Goal: Task Accomplishment & Management: Complete application form

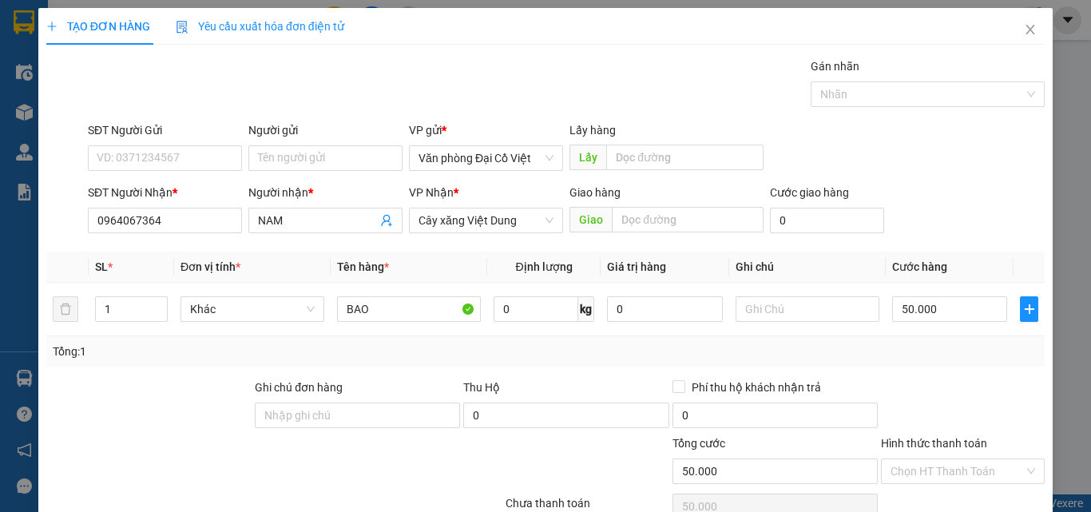
scroll to position [129, 0]
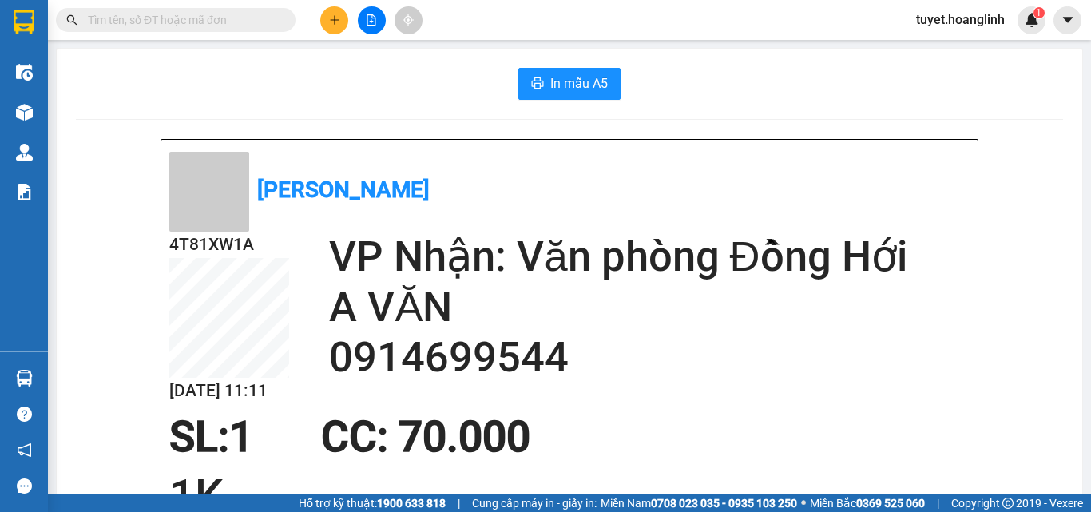
click at [339, 22] on icon "plus" at bounding box center [334, 19] width 11 height 11
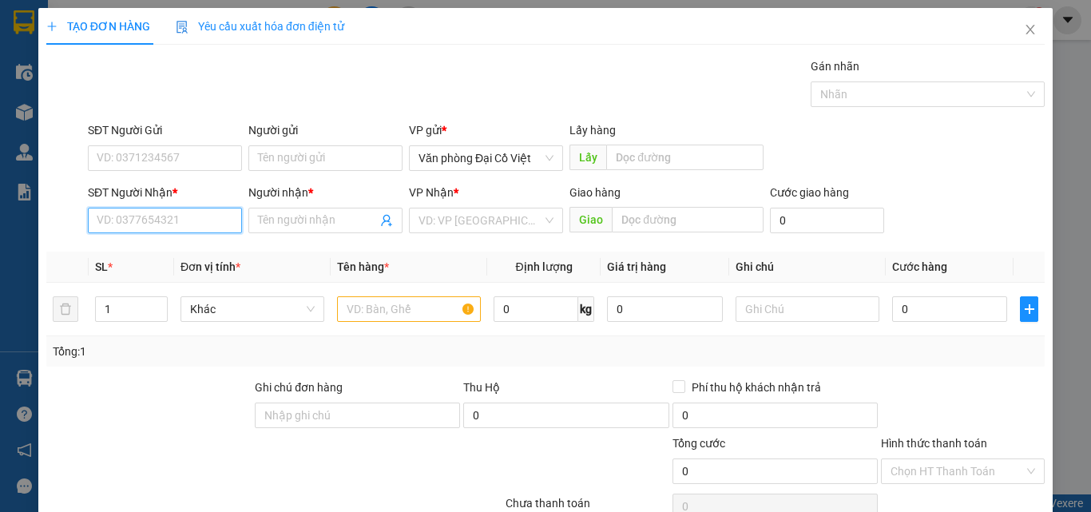
click at [147, 223] on input "SĐT Người Nhận *" at bounding box center [165, 221] width 154 height 26
type input "0915569415"
click at [203, 252] on div "0915569415 - A THÂN VIỆT" at bounding box center [165, 253] width 137 height 18
type input "A THÂN VIỆT"
type input "TROOC"
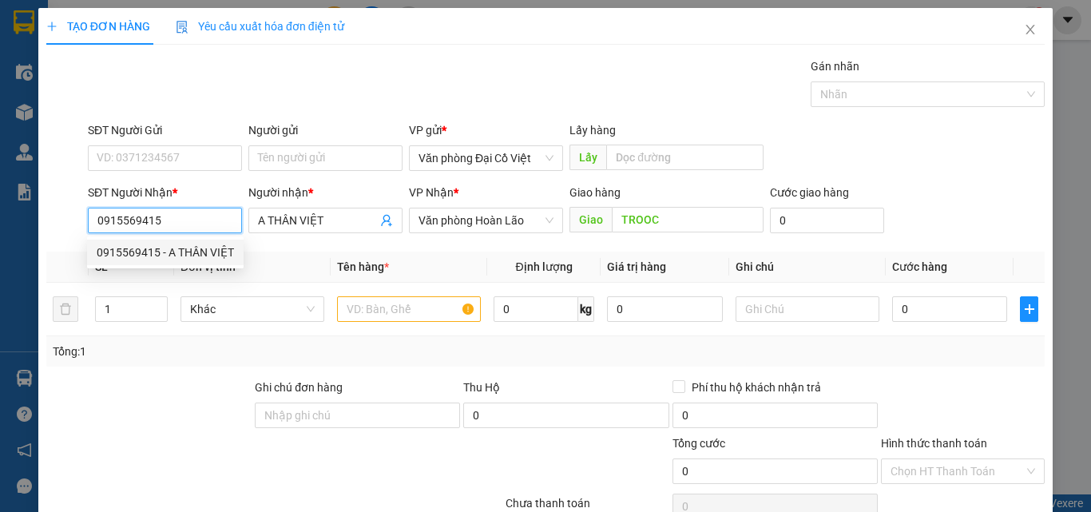
type input "50.000"
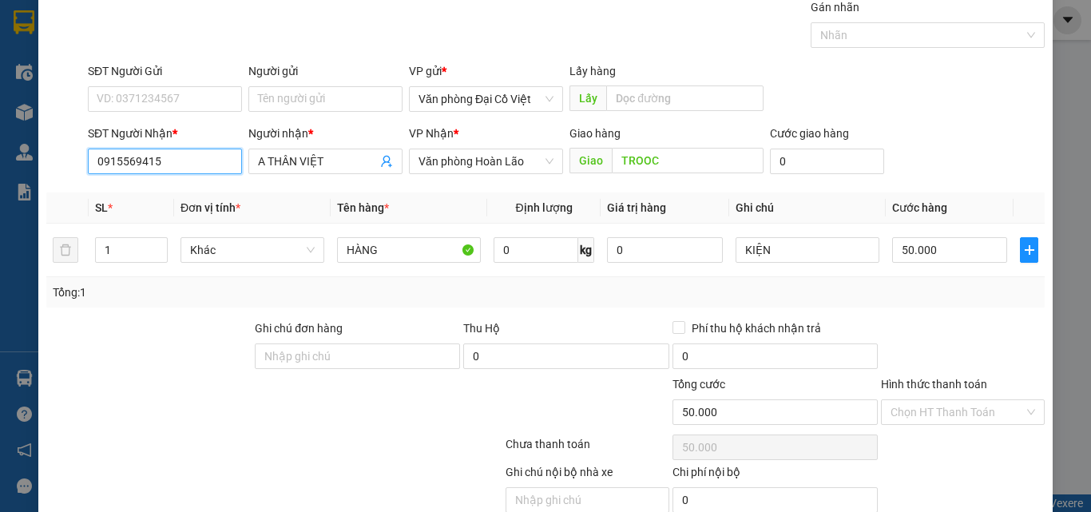
scroll to position [129, 0]
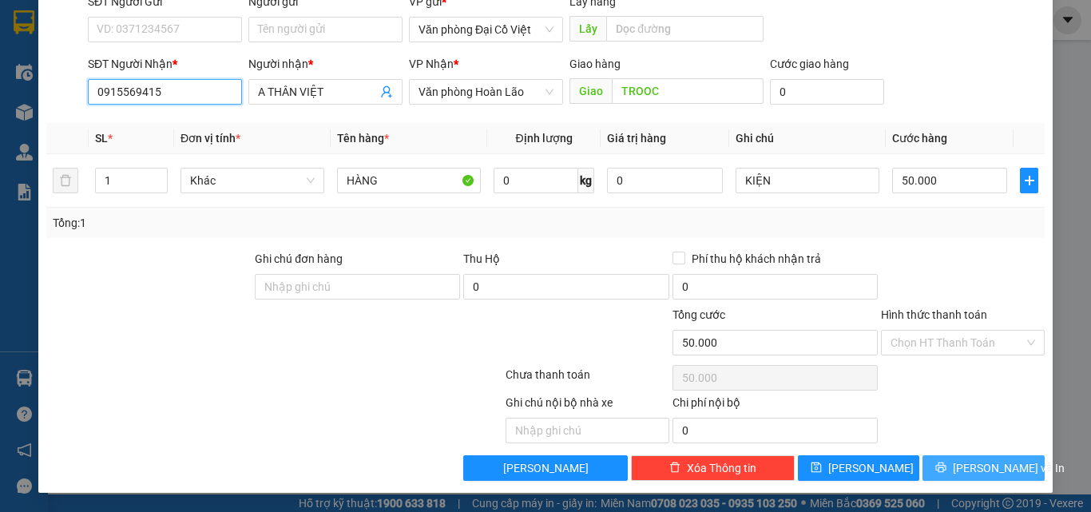
type input "0915569415"
click at [951, 459] on button "[PERSON_NAME] và In" at bounding box center [983, 468] width 122 height 26
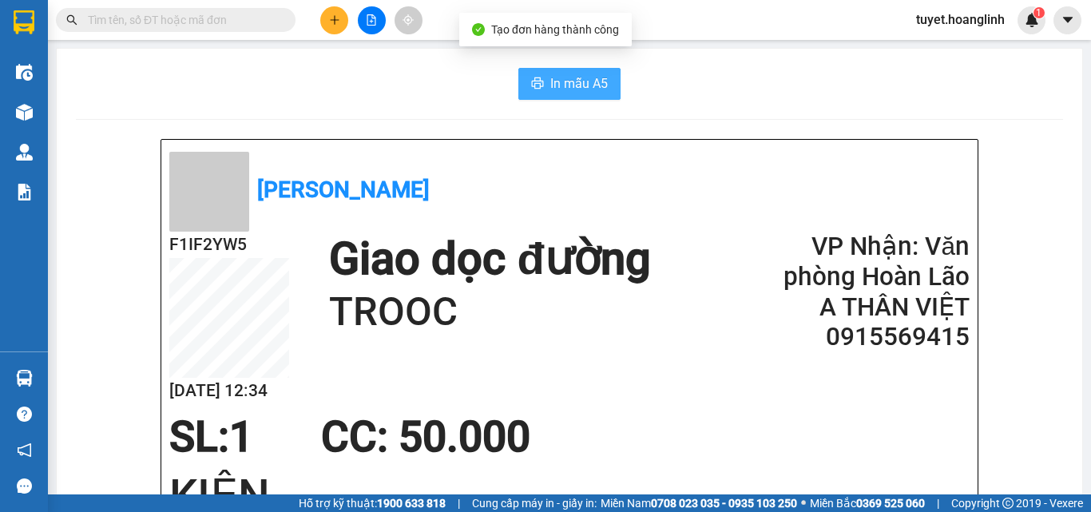
click at [584, 70] on button "In mẫu A5" at bounding box center [569, 84] width 102 height 32
click at [557, 81] on span "In mẫu A5" at bounding box center [578, 83] width 57 height 20
click at [525, 89] on button "In mẫu A5" at bounding box center [569, 84] width 102 height 32
